Goal: Task Accomplishment & Management: Manage account settings

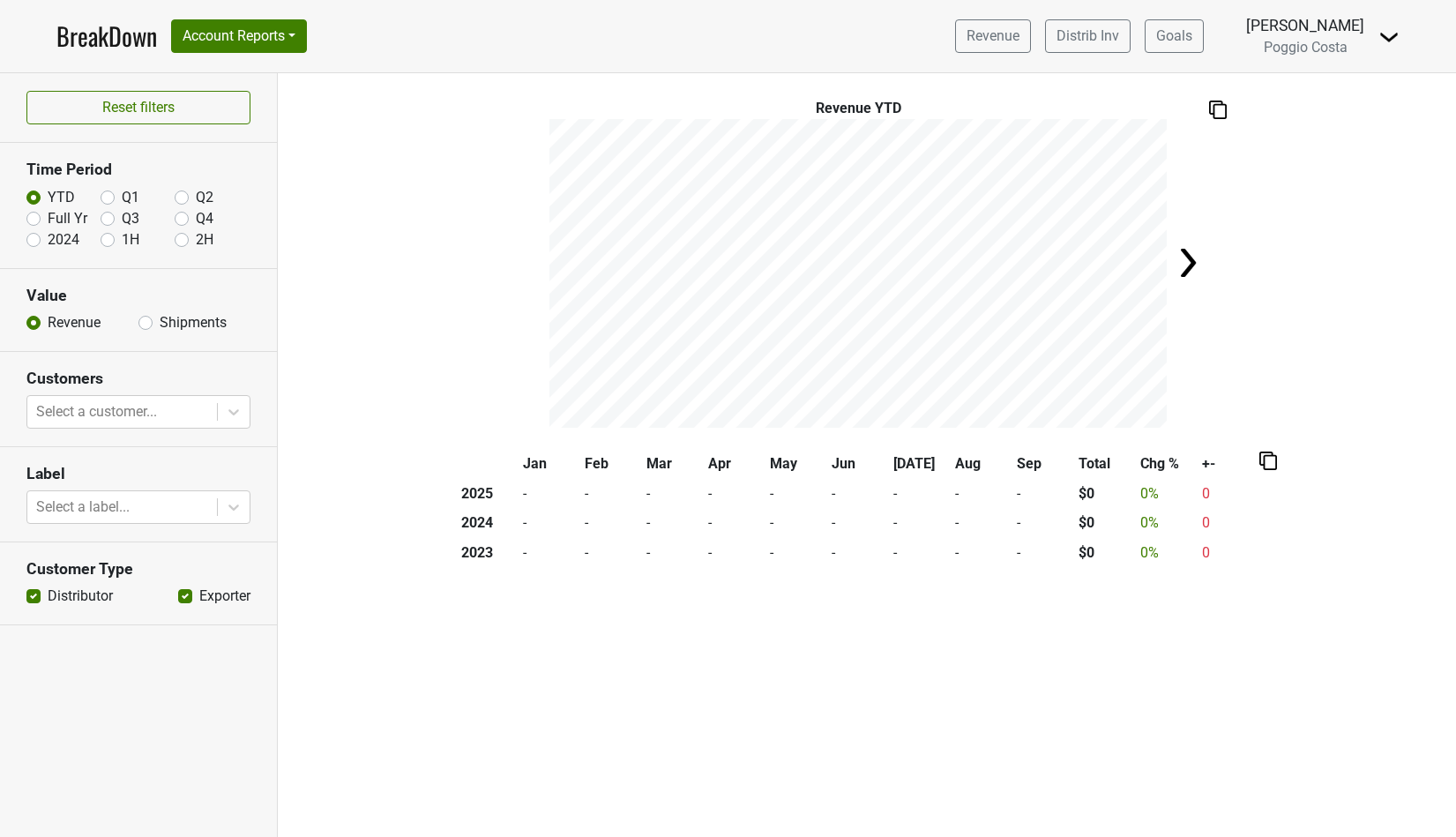
click at [1400, 23] on nav "BreakDown Account Reports SuperRanker Map Award Progress Chain Compliance CRM N…" at bounding box center [728, 36] width 1371 height 72
click at [1395, 39] on img at bounding box center [1389, 36] width 21 height 21
click at [1314, 104] on link "Logout" at bounding box center [1330, 99] width 139 height 28
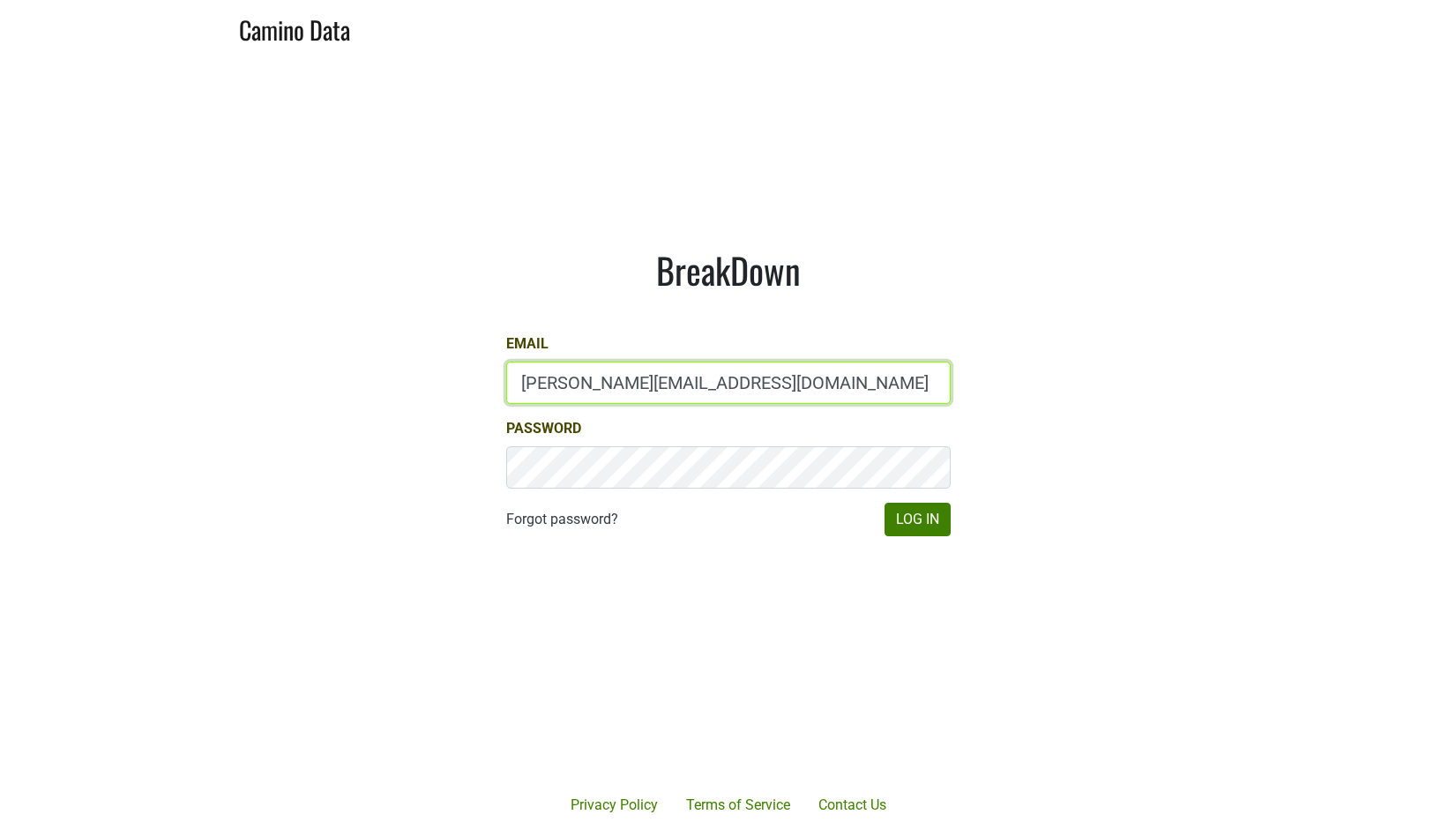
click at [556, 386] on input "[PERSON_NAME][EMAIL_ADDRESS][DOMAIN_NAME]" at bounding box center [728, 383] width 444 height 43
click at [556, 386] on input "b" at bounding box center [728, 383] width 444 height 43
type input "[PERSON_NAME][EMAIL_ADDRESS][DOMAIN_NAME]"
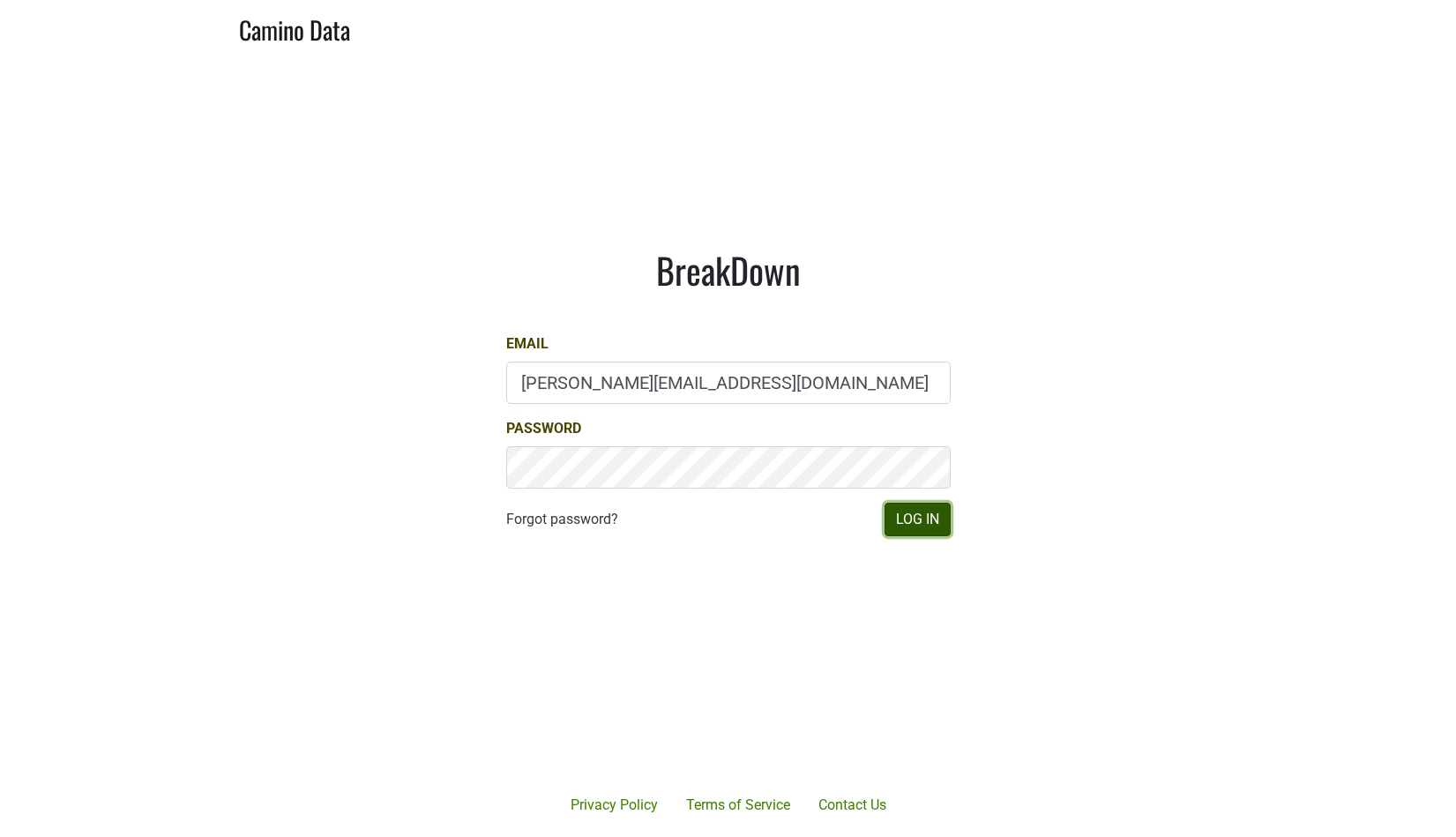
click at [910, 529] on button "Log In" at bounding box center [917, 519] width 66 height 33
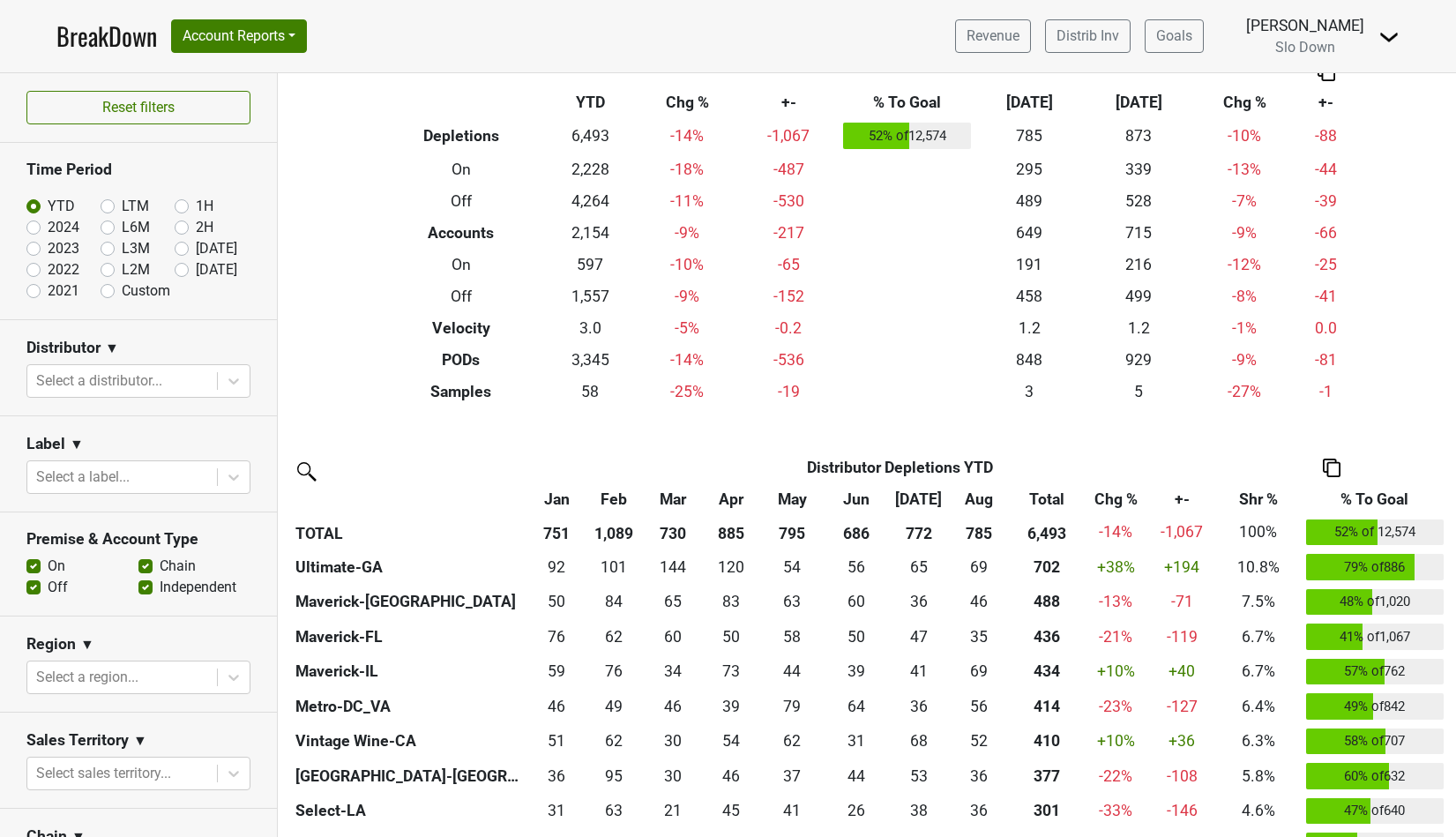
scroll to position [76, 0]
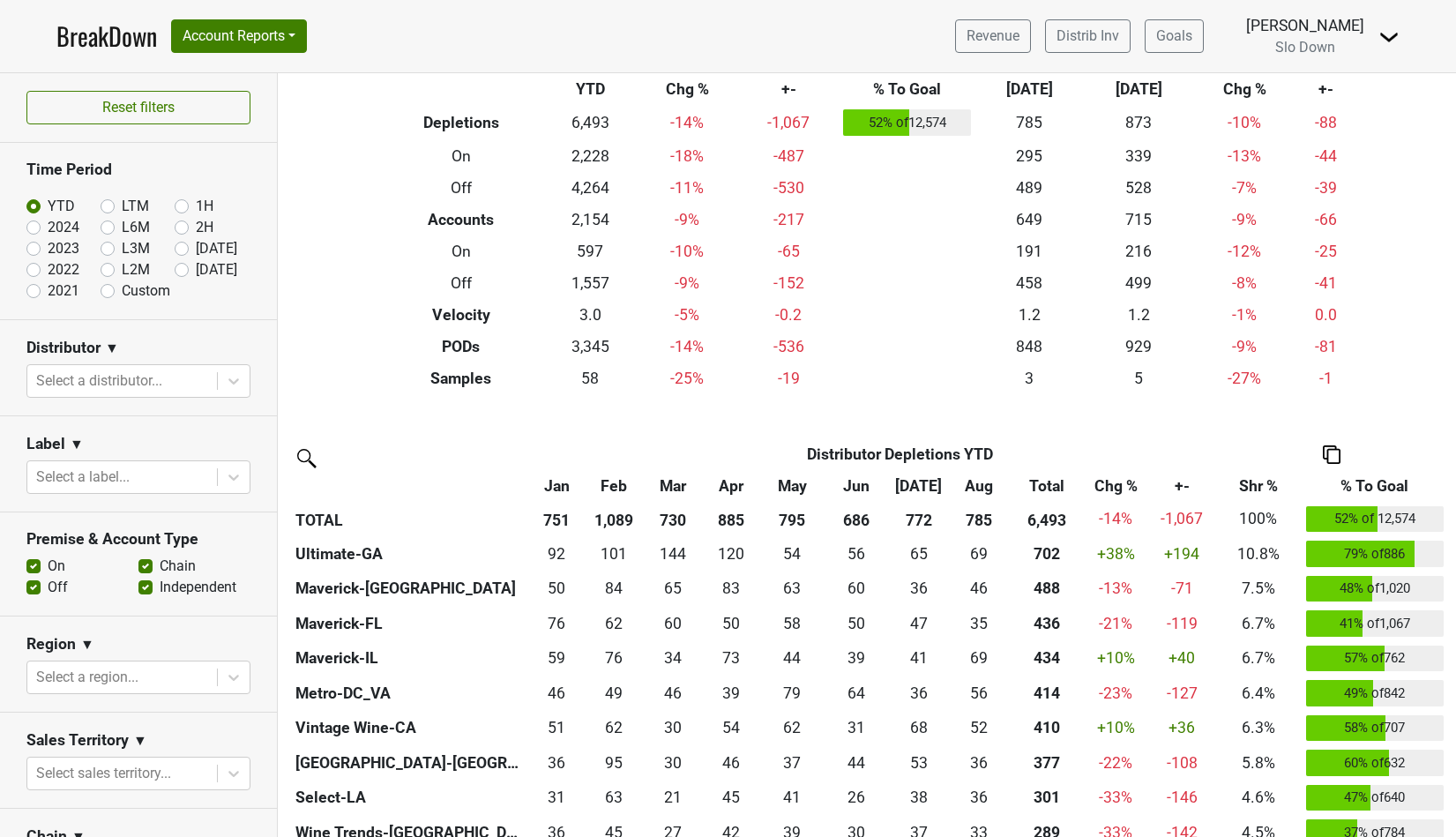
click at [357, 515] on th "TOTAL" at bounding box center [409, 519] width 237 height 35
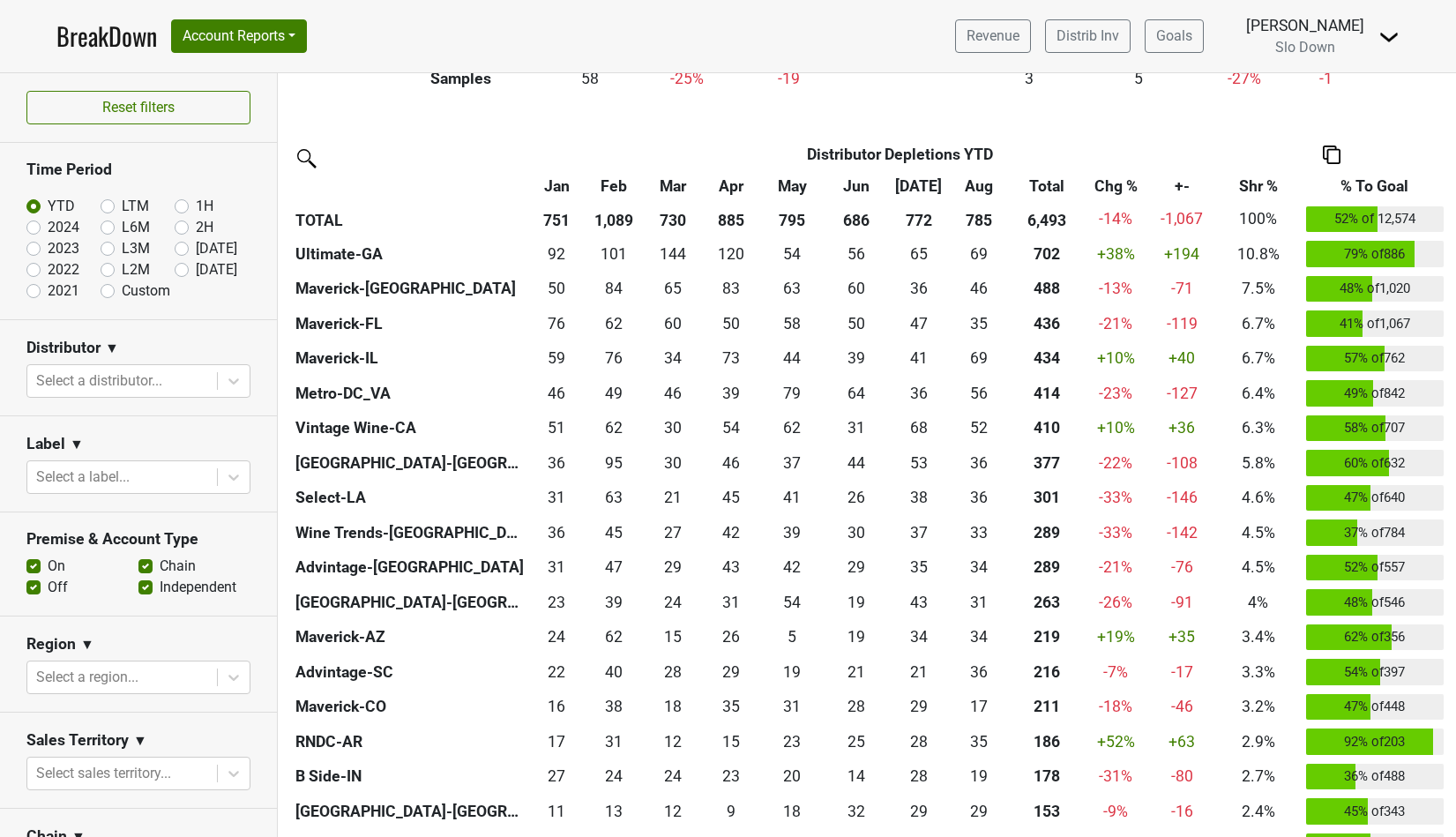
scroll to position [360, 0]
